Goal: Navigation & Orientation: Find specific page/section

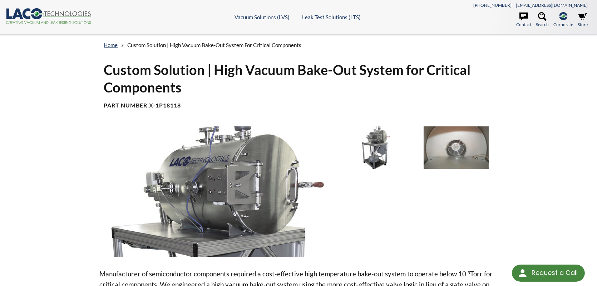
click at [18, 15] on icon ".cls-1{fill:#193661;}.cls-2{fill:#58595b;}.cls-3{fill:url(#radial-gradient);}.c…" at bounding box center [49, 16] width 86 height 16
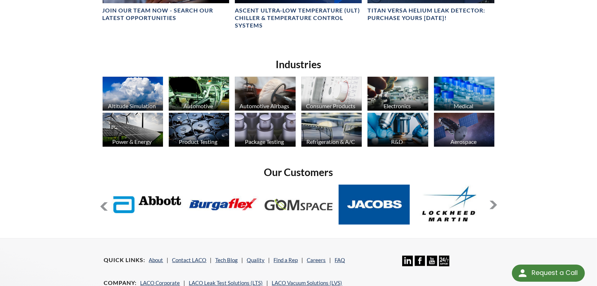
scroll to position [593, 0]
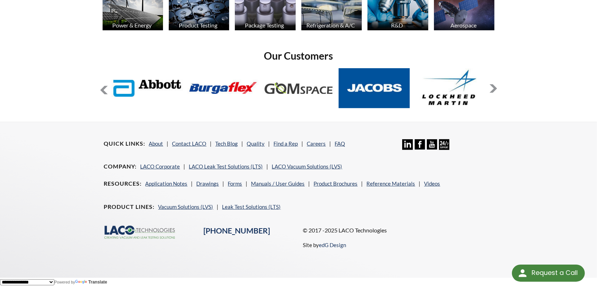
click at [494, 88] on button at bounding box center [493, 88] width 9 height 9
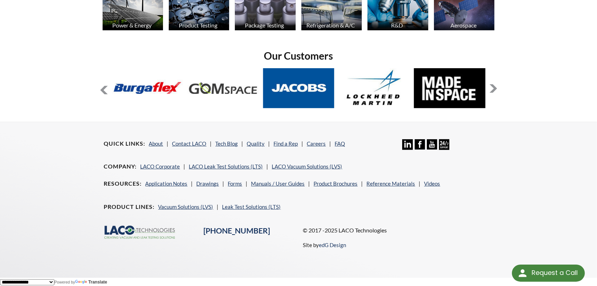
click at [494, 88] on button at bounding box center [493, 88] width 9 height 9
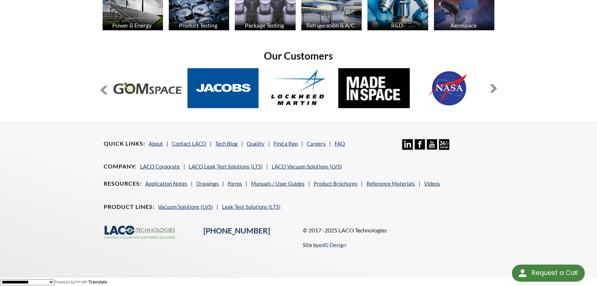
click at [494, 88] on button at bounding box center [493, 88] width 9 height 9
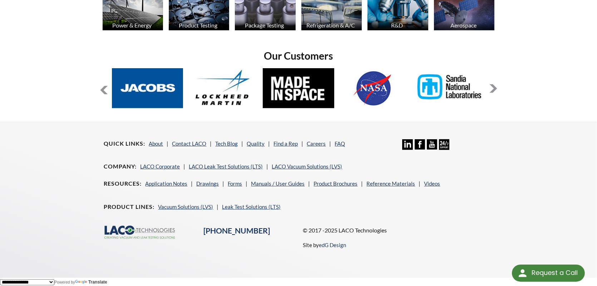
click at [494, 88] on button at bounding box center [493, 88] width 9 height 9
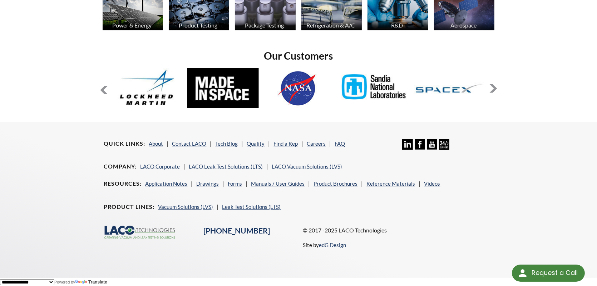
click at [494, 88] on button at bounding box center [493, 88] width 9 height 9
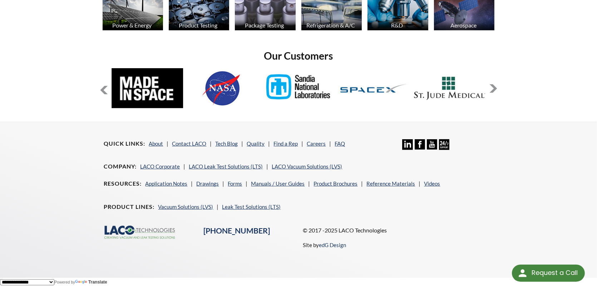
click at [494, 88] on button at bounding box center [493, 88] width 9 height 9
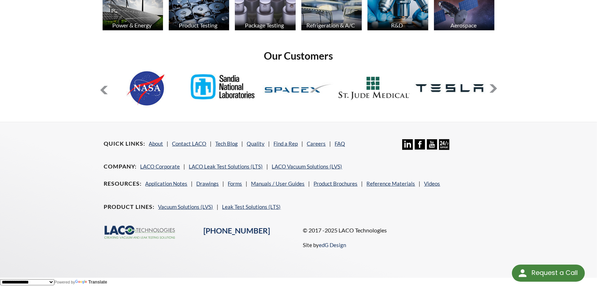
click at [494, 88] on button at bounding box center [493, 88] width 9 height 9
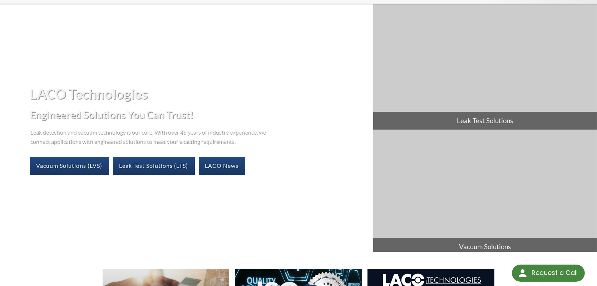
scroll to position [0, 0]
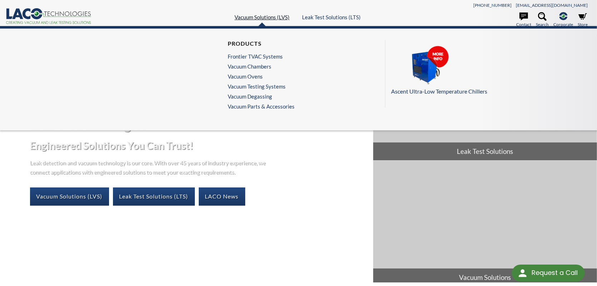
click at [250, 18] on link "Vacuum Solutions (LVS)" at bounding box center [261, 17] width 55 height 6
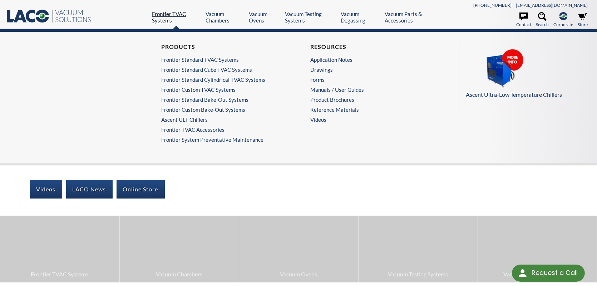
click at [167, 18] on link "Frontier TVAC Systems" at bounding box center [176, 17] width 48 height 13
